Goal: Transaction & Acquisition: Purchase product/service

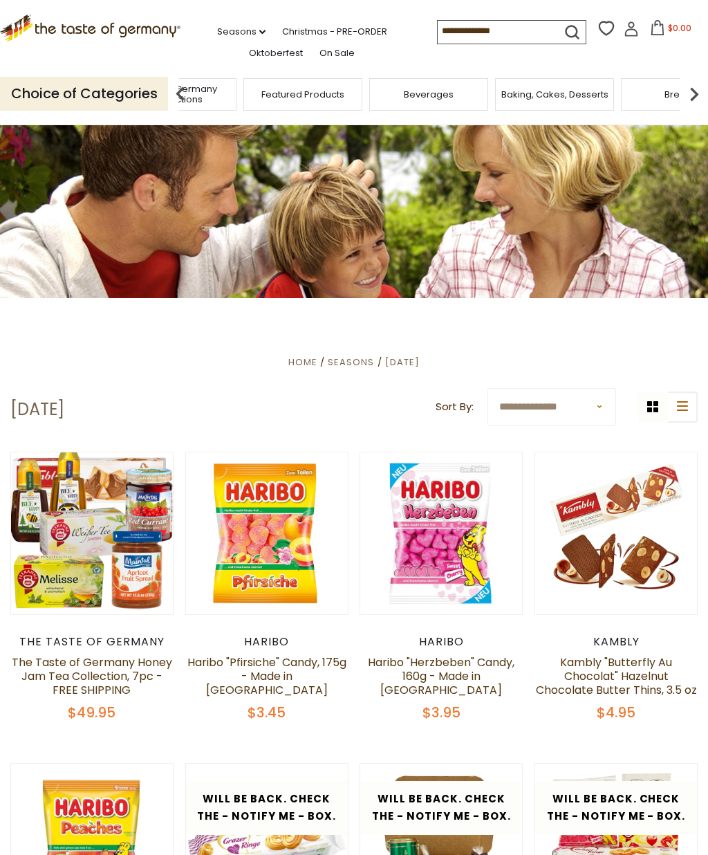
click at [232, 94] on span "Taste of Germany Collections" at bounding box center [177, 94] width 111 height 21
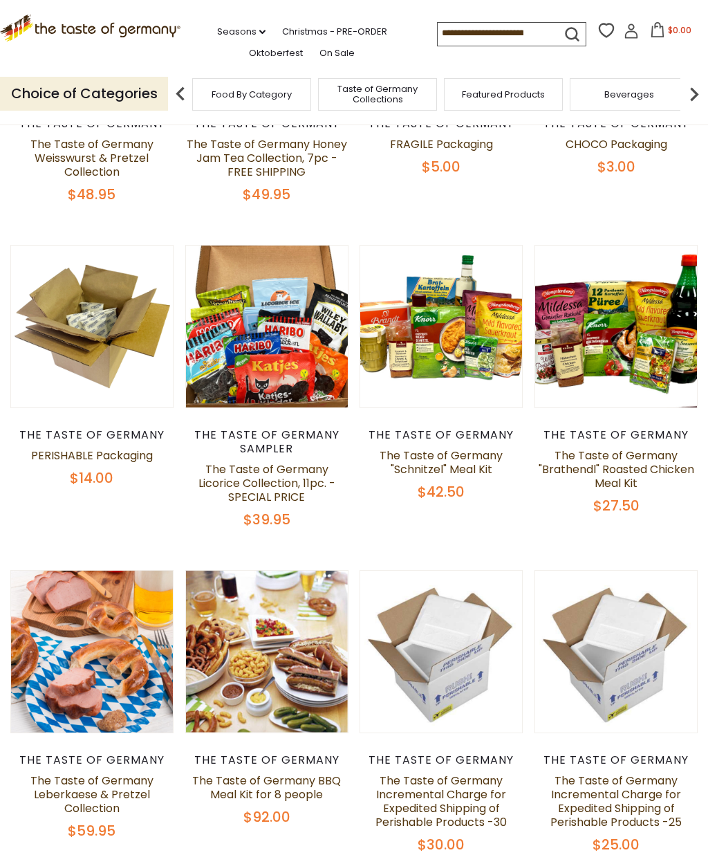
scroll to position [338, 0]
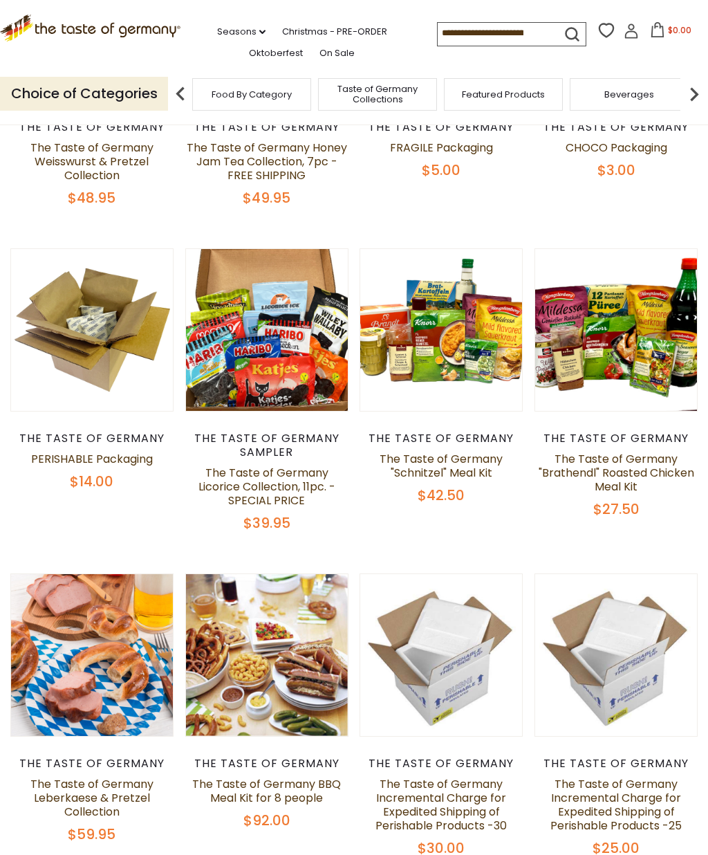
click at [563, 25] on icon "submit" at bounding box center [572, 34] width 19 height 19
click at [516, 28] on input at bounding box center [496, 32] width 117 height 19
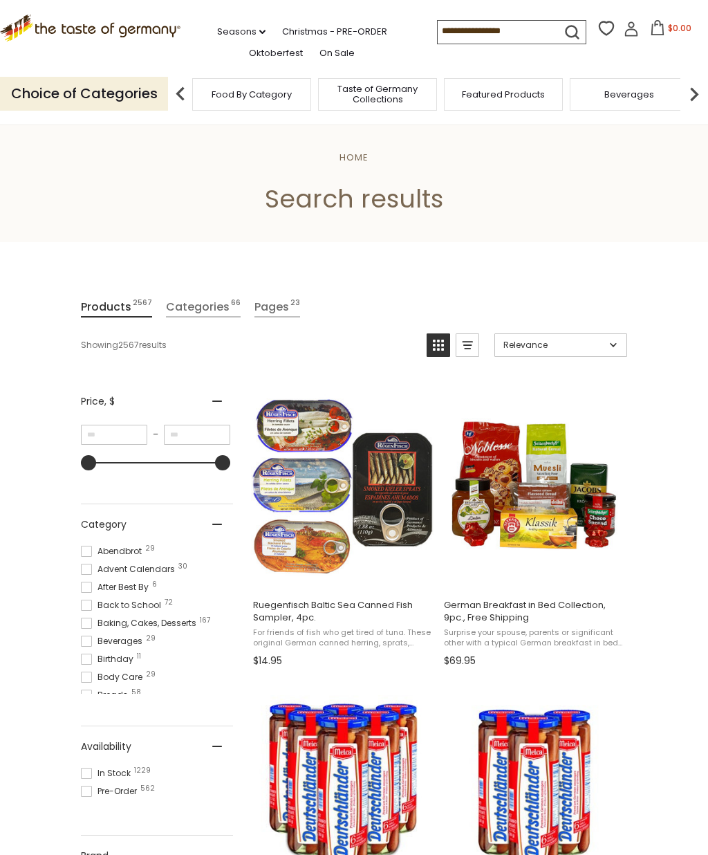
click at [497, 28] on input at bounding box center [496, 30] width 117 height 19
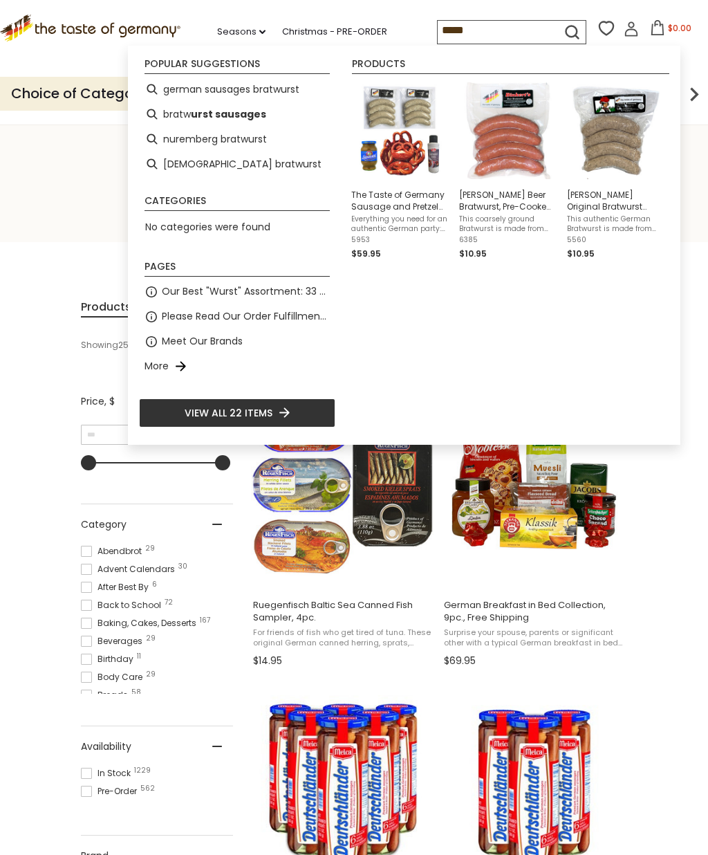
click at [425, 354] on div "Products The Taste of Germany Sausage and Pretzel Meal Kit Everything you need …" at bounding box center [508, 246] width 324 height 374
click at [231, 145] on li "nuremberg bratwurst" at bounding box center [237, 139] width 196 height 25
type input "**********"
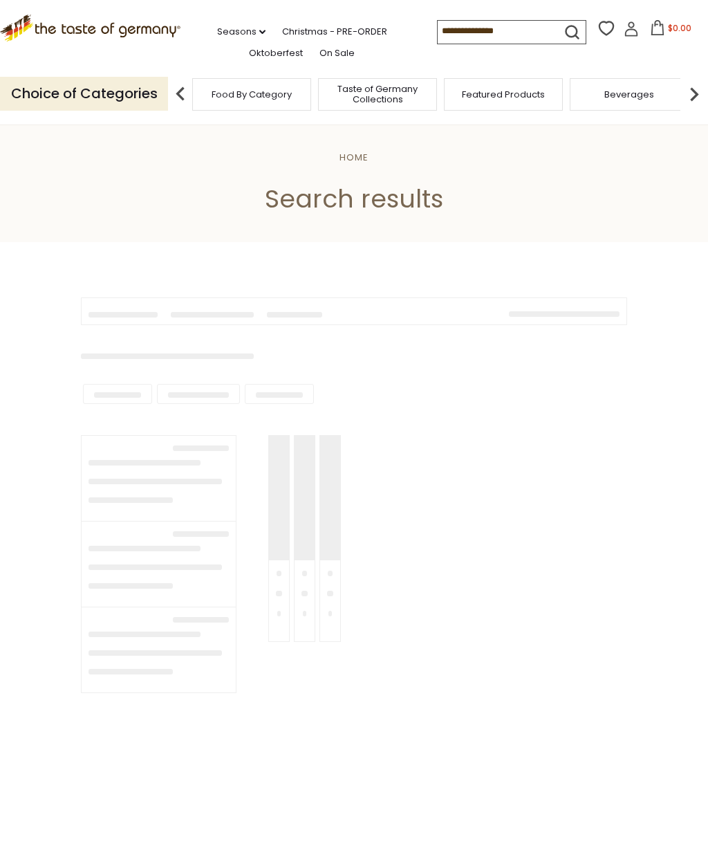
type input "**********"
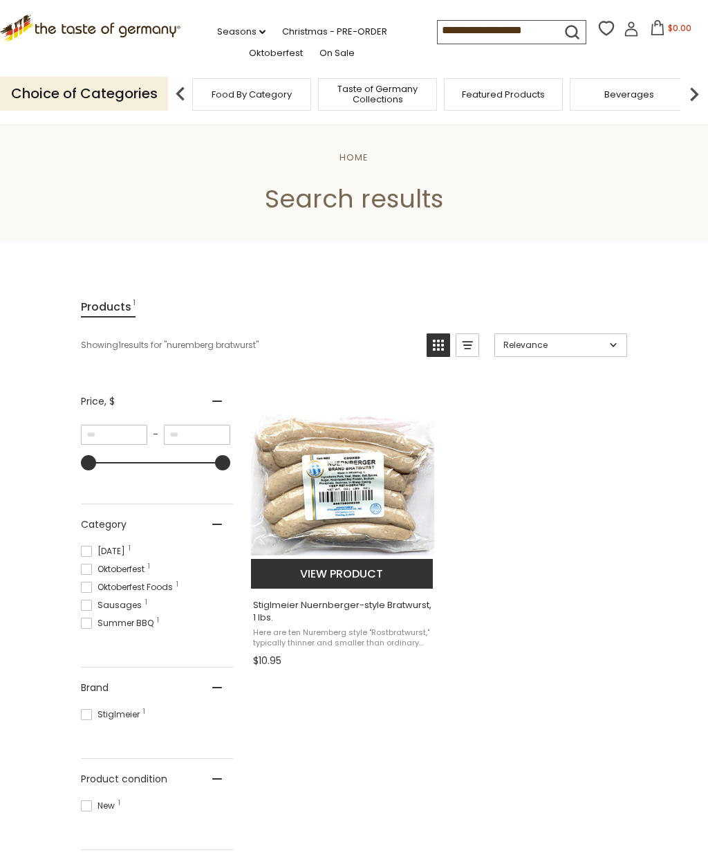
click at [343, 488] on img "Stiglmeier Nuernberger-style Bratwurst, 1 lbs." at bounding box center [342, 485] width 183 height 183
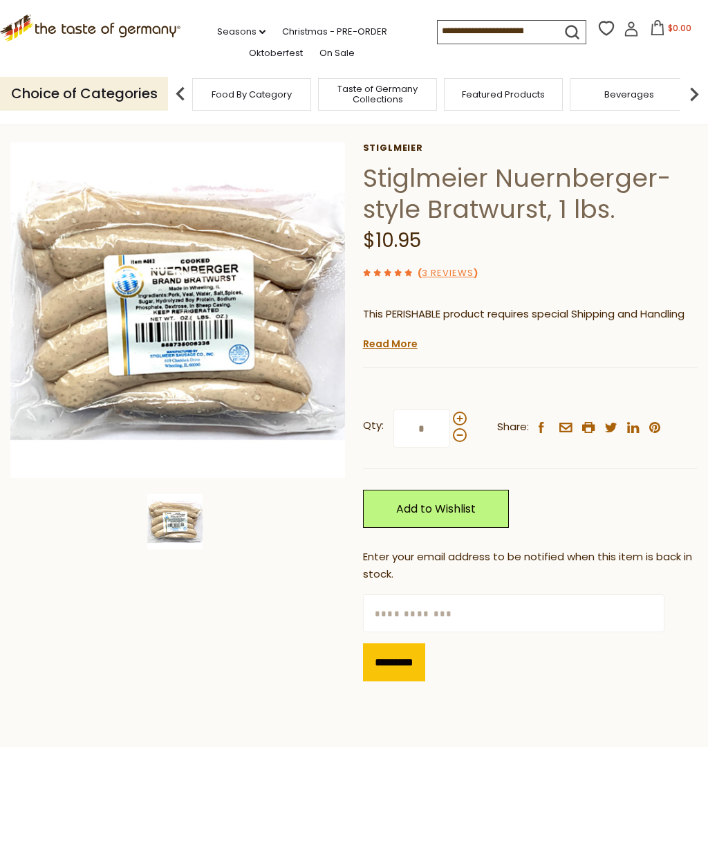
scroll to position [53, 0]
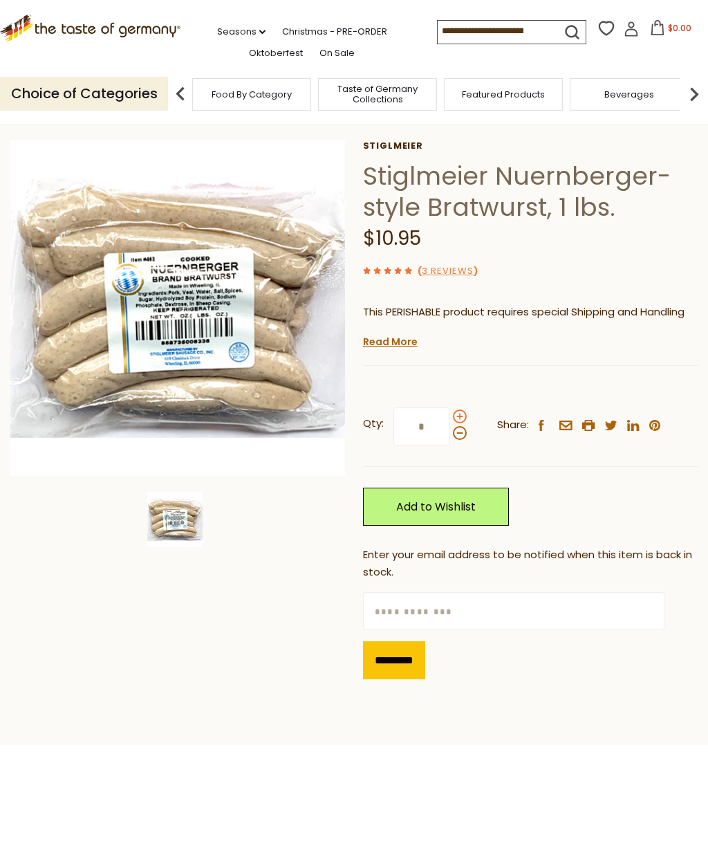
click at [461, 410] on span at bounding box center [460, 417] width 14 height 14
click at [450, 408] on input "*" at bounding box center [422, 427] width 57 height 38
click at [461, 435] on span at bounding box center [460, 433] width 14 height 14
click at [450, 435] on input "*" at bounding box center [422, 427] width 57 height 38
click at [465, 413] on span at bounding box center [460, 417] width 14 height 14
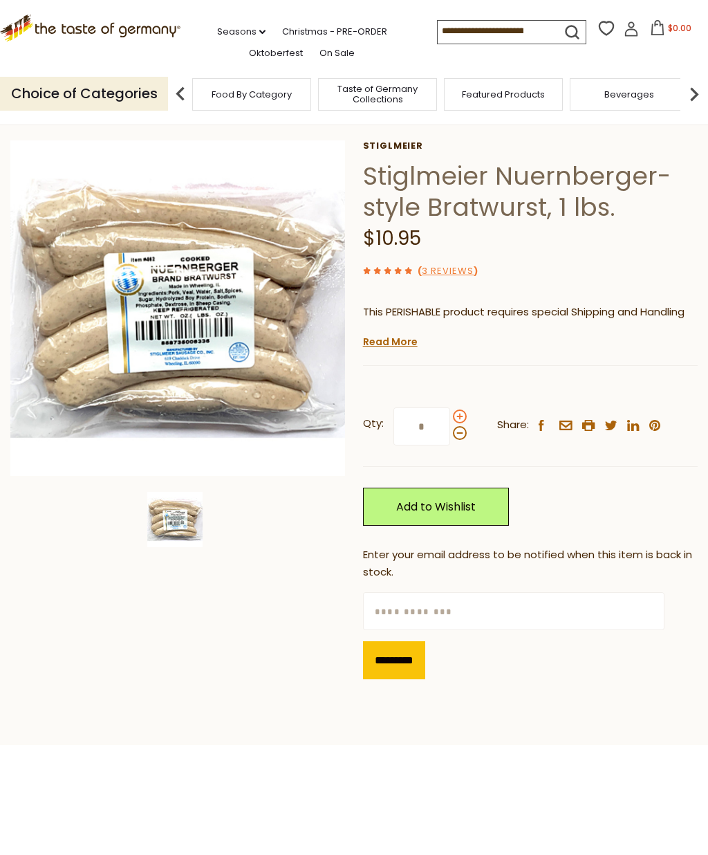
click at [450, 413] on input "*" at bounding box center [422, 427] width 57 height 38
type input "*"
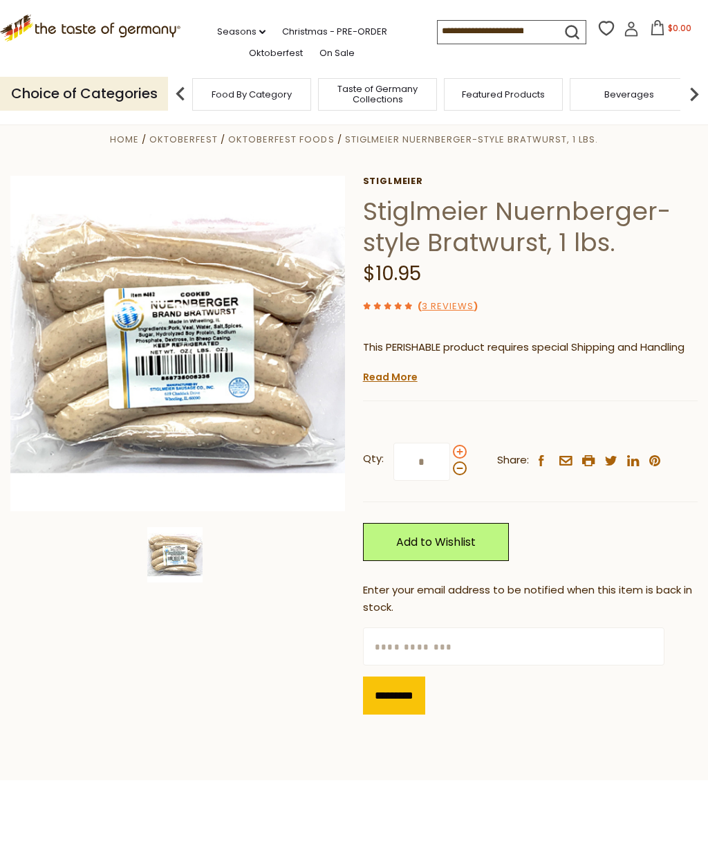
scroll to position [0, 0]
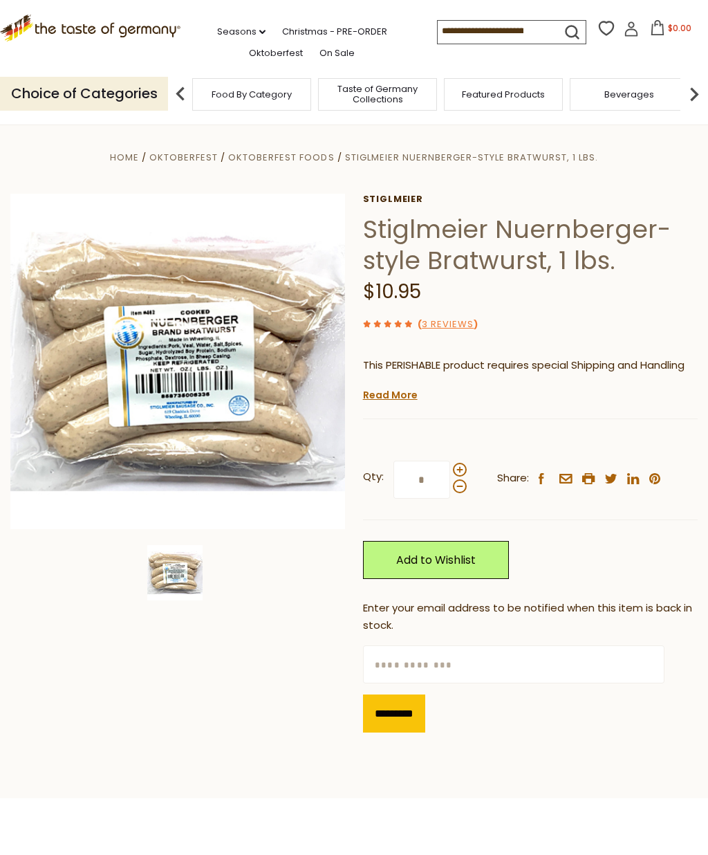
click at [438, 33] on input at bounding box center [496, 30] width 117 height 19
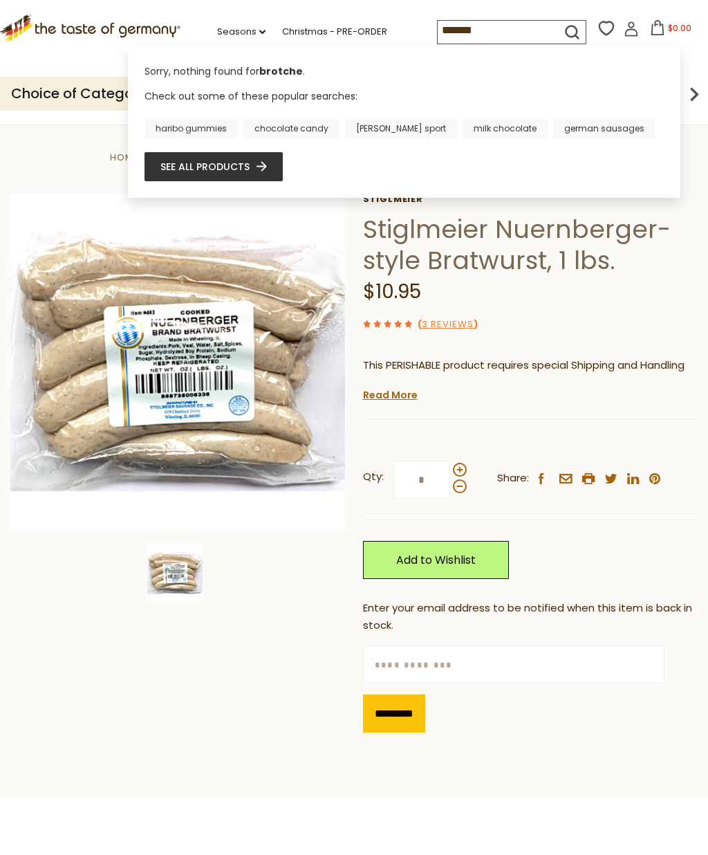
type input "********"
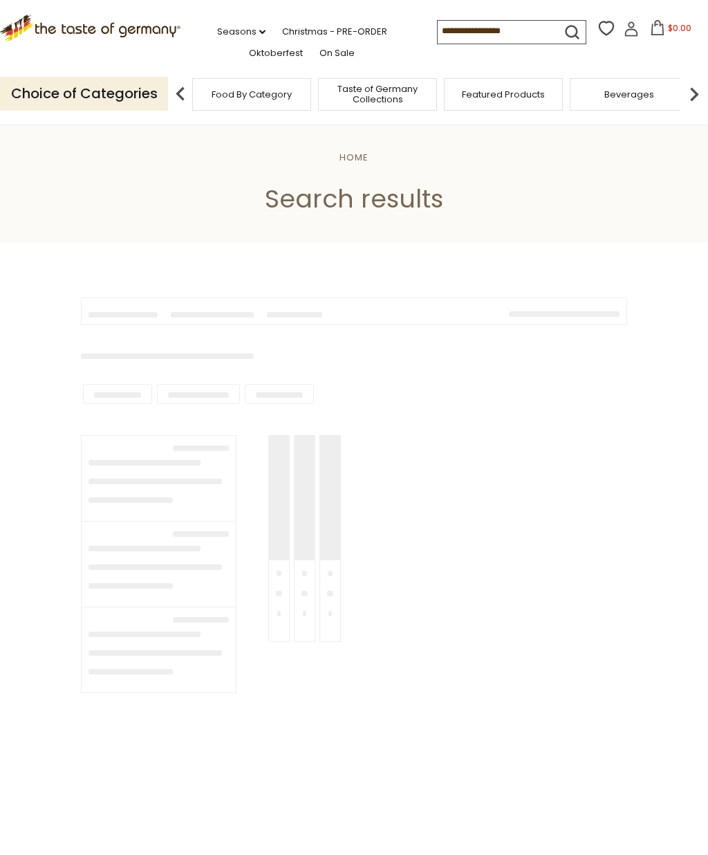
type input "********"
